Goal: Book appointment/travel/reservation

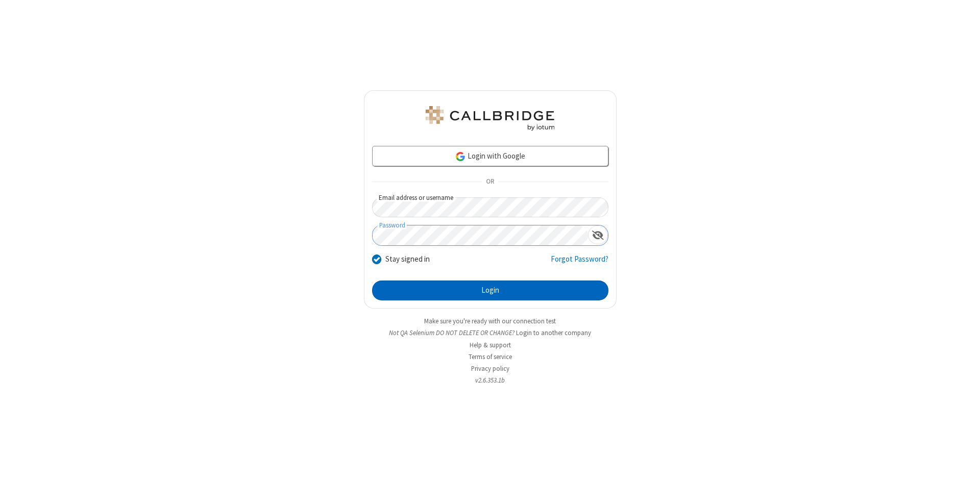
click at [490, 291] on button "Login" at bounding box center [490, 291] width 236 height 20
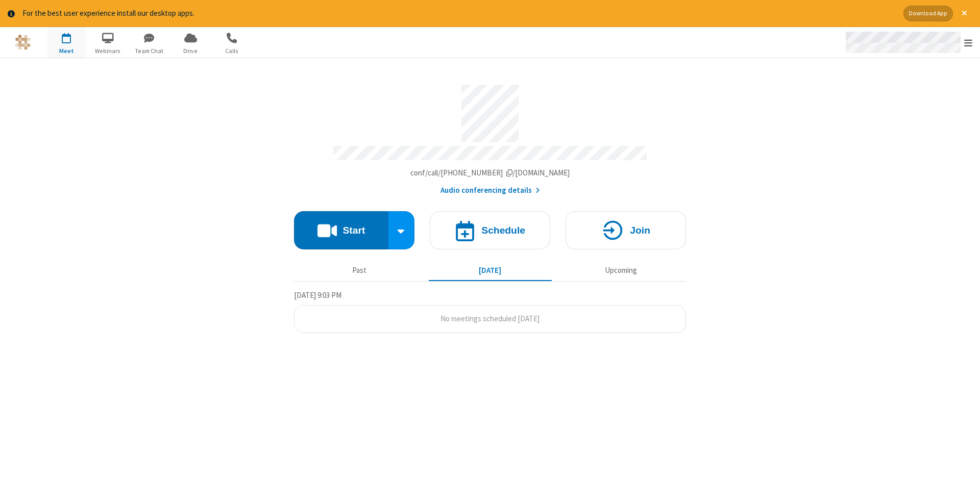
click at [968, 43] on span "Open menu" at bounding box center [968, 43] width 8 height 10
click at [66, 42] on span "button" at bounding box center [66, 37] width 38 height 17
click at [490, 227] on h4 "Schedule" at bounding box center [503, 231] width 44 height 10
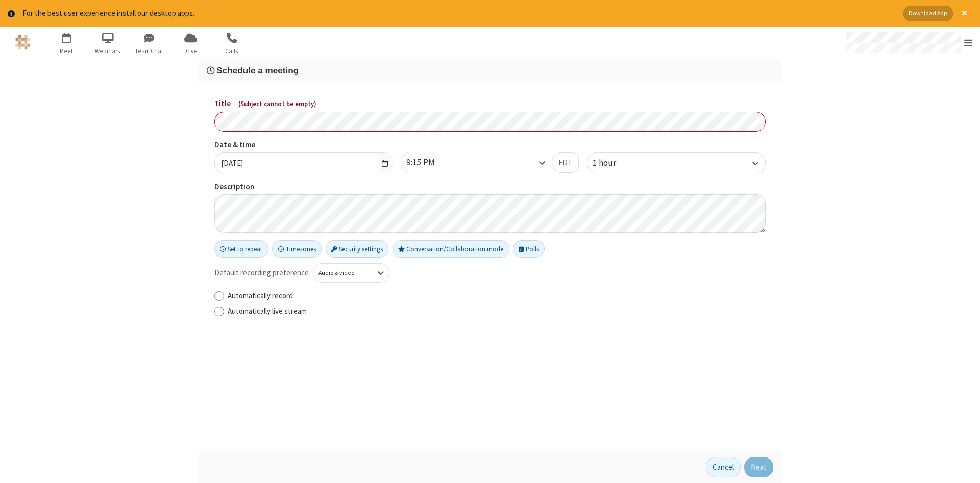
click at [490, 70] on h3 "Schedule a meeting" at bounding box center [490, 71] width 566 height 10
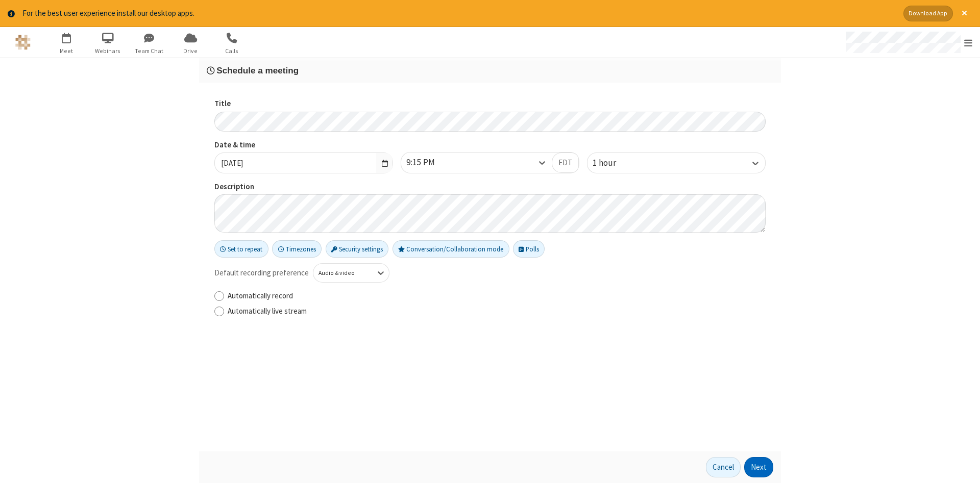
click at [759, 467] on button "Next" at bounding box center [758, 467] width 29 height 20
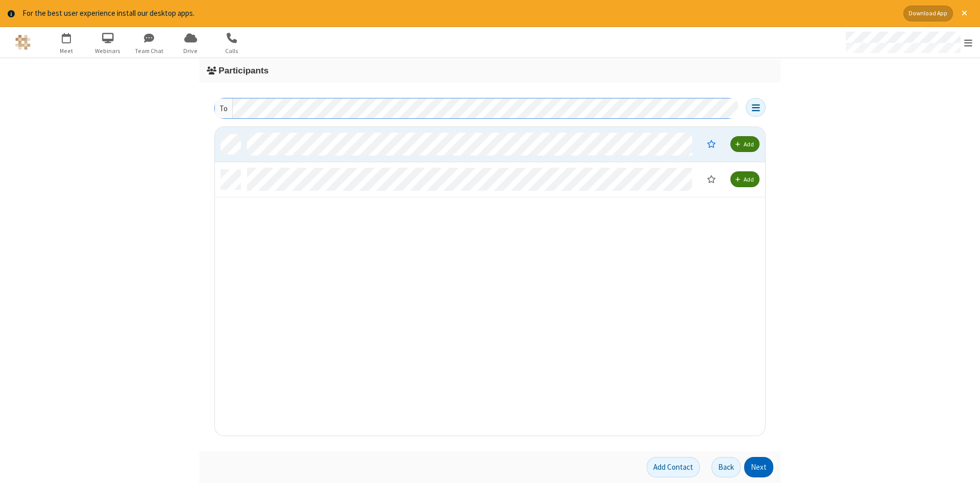
click at [759, 467] on button "Next" at bounding box center [758, 467] width 29 height 20
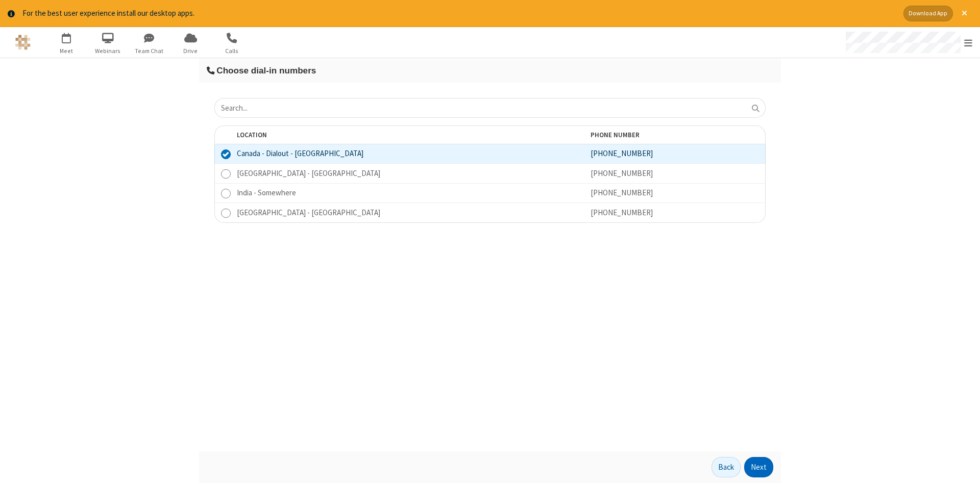
click at [759, 467] on button "Next" at bounding box center [758, 467] width 29 height 20
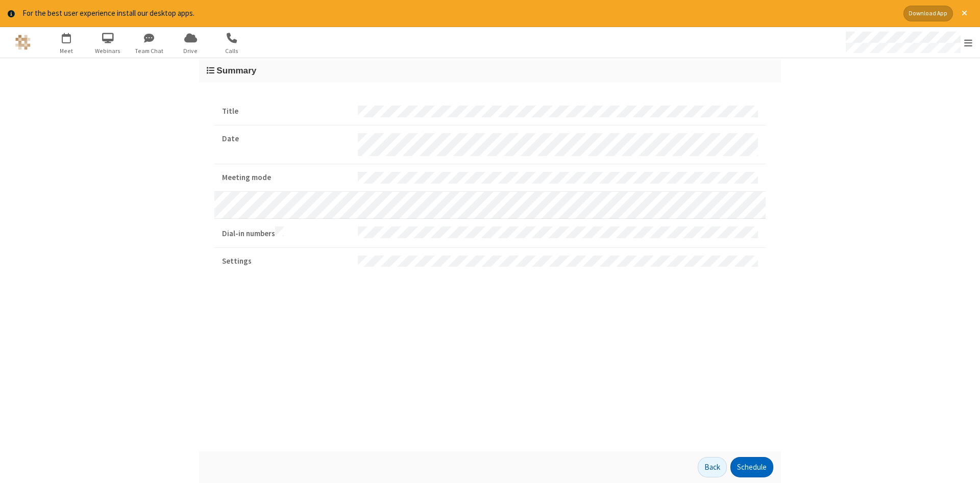
click at [751, 467] on button "Schedule" at bounding box center [751, 467] width 43 height 20
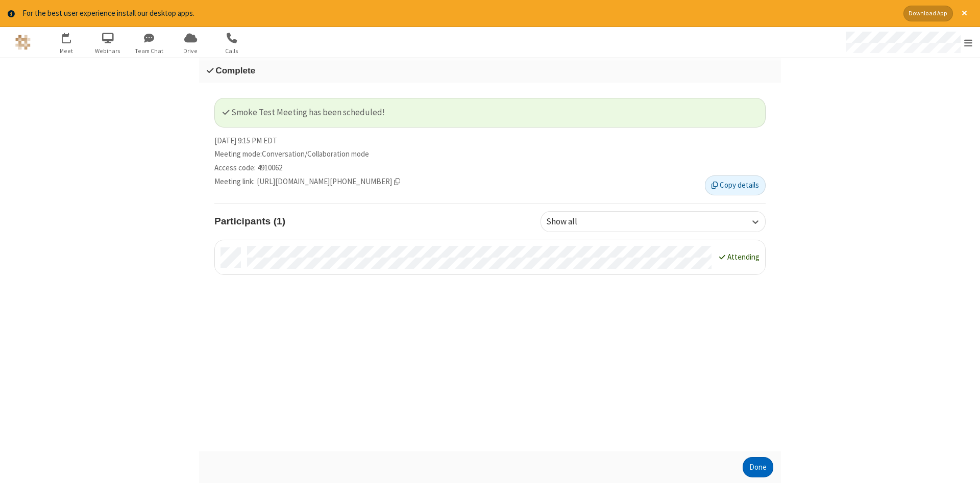
click at [758, 467] on button "Done" at bounding box center [757, 467] width 31 height 20
